Goal: Task Accomplishment & Management: Use online tool/utility

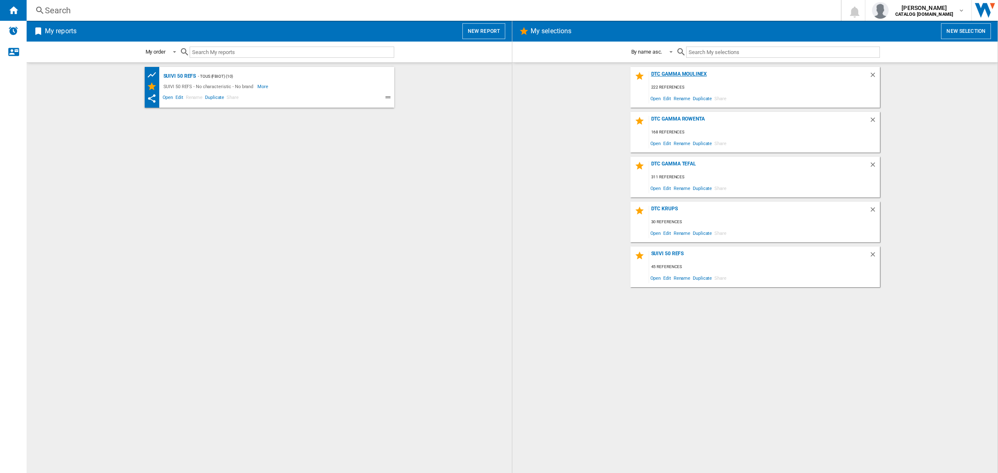
click at [687, 73] on div "DTC GAMMA MOULINEX" at bounding box center [759, 76] width 220 height 11
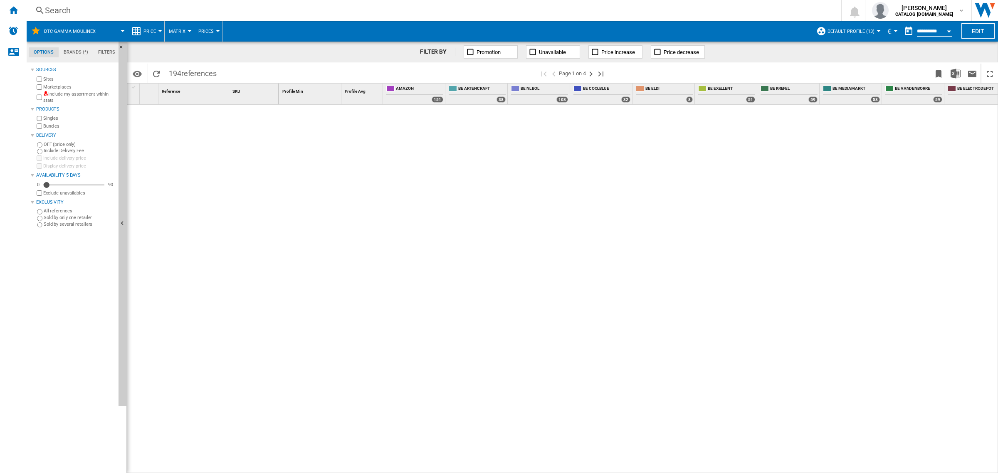
click at [876, 28] on md-menu "Default profile (13) Default profile (13) DTC check (7) Krefel (2) Main Retaile…" at bounding box center [848, 31] width 71 height 21
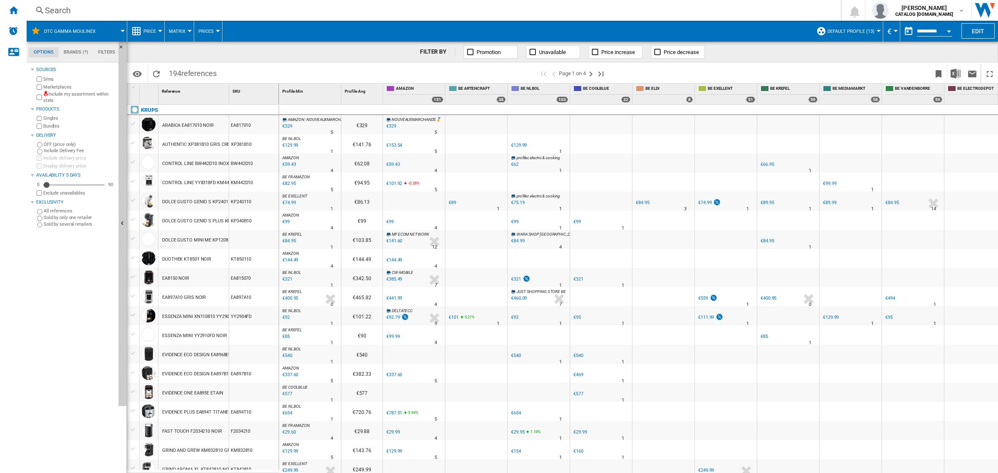
click at [867, 30] on span "Default profile (13)" at bounding box center [851, 31] width 47 height 5
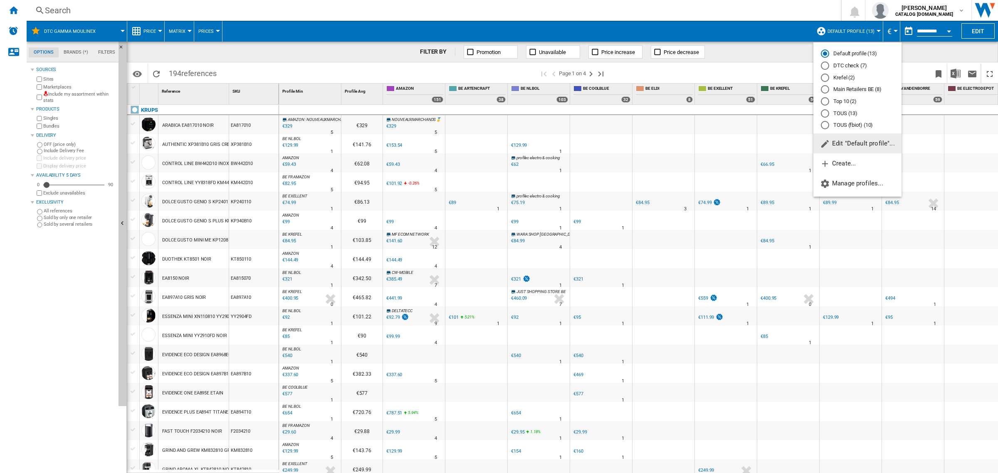
click at [856, 62] on md-radio-button "DTC check (7)" at bounding box center [857, 66] width 73 height 8
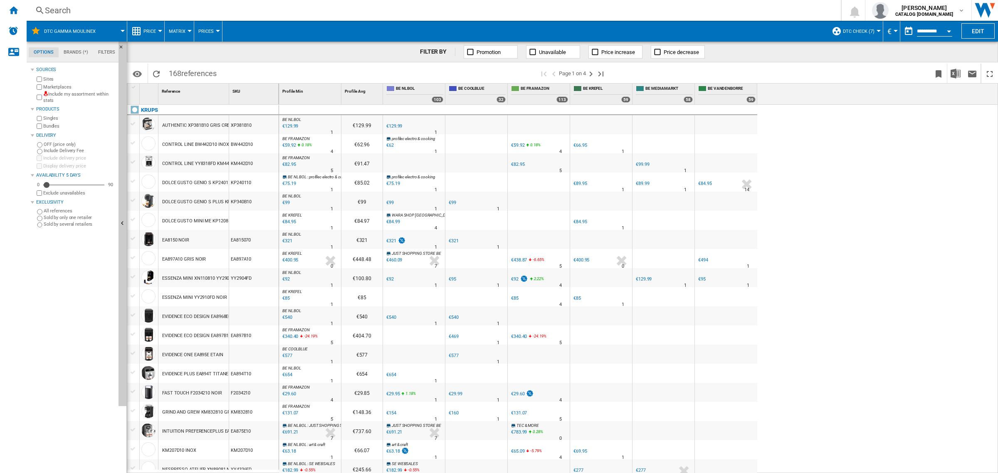
click at [65, 87] on label "Marketplaces" at bounding box center [79, 87] width 72 height 6
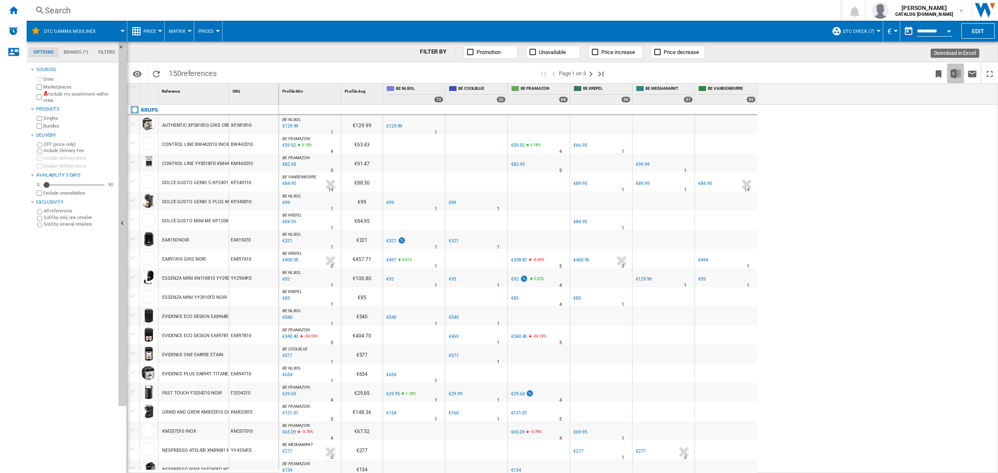
click at [951, 75] on img "Download in Excel" at bounding box center [956, 74] width 10 height 10
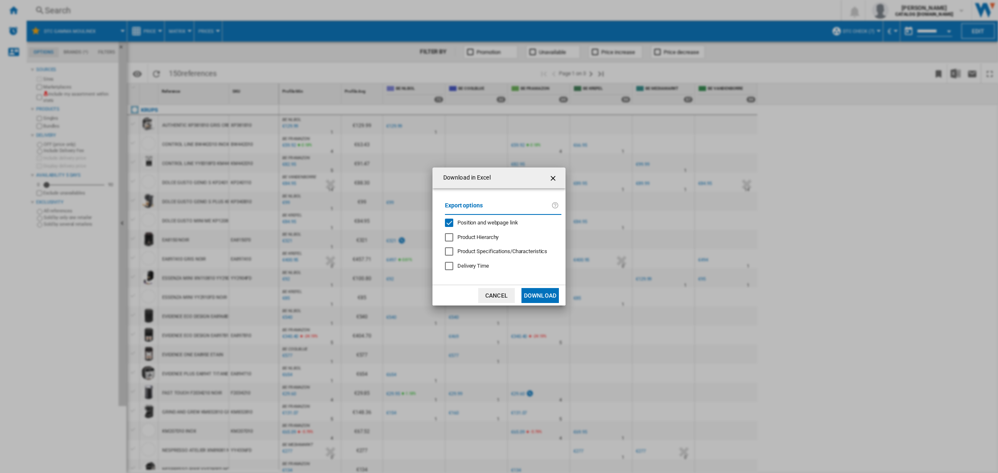
click at [494, 223] on span "Position and webpage link" at bounding box center [488, 223] width 61 height 6
click at [546, 297] on button "Download" at bounding box center [540, 295] width 37 height 15
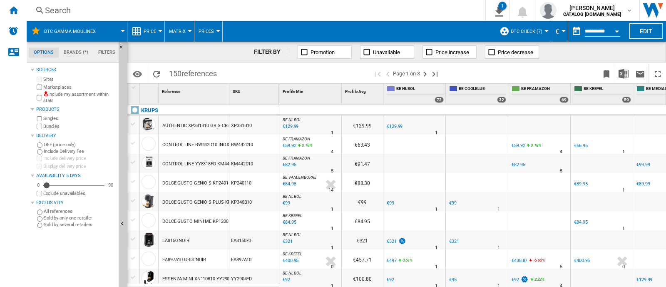
click at [239, 6] on div "Search" at bounding box center [254, 11] width 419 height 12
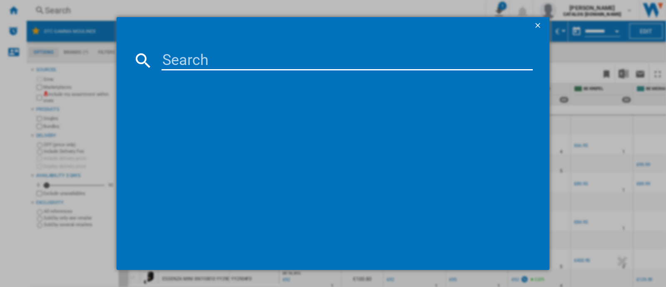
click at [300, 62] on input at bounding box center [346, 60] width 371 height 20
paste input "YY4899"
type input "YY4899"
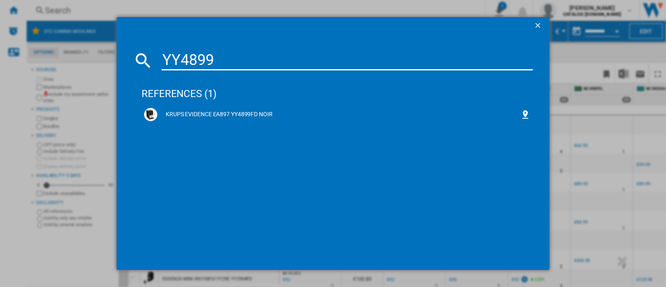
click at [209, 91] on div "references (1)" at bounding box center [336, 89] width 391 height 31
